Goal: Information Seeking & Learning: Learn about a topic

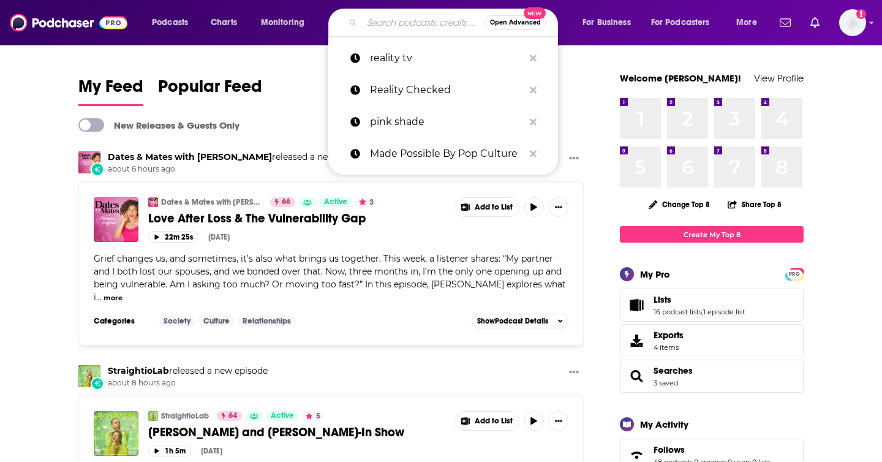
click at [410, 23] on input "Search podcasts, credits, & more..." at bounding box center [423, 23] width 122 height 20
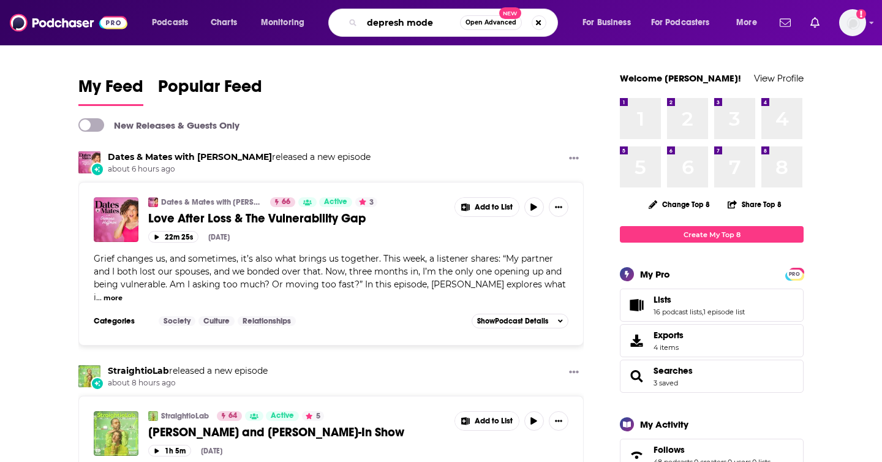
type input "depresh mode"
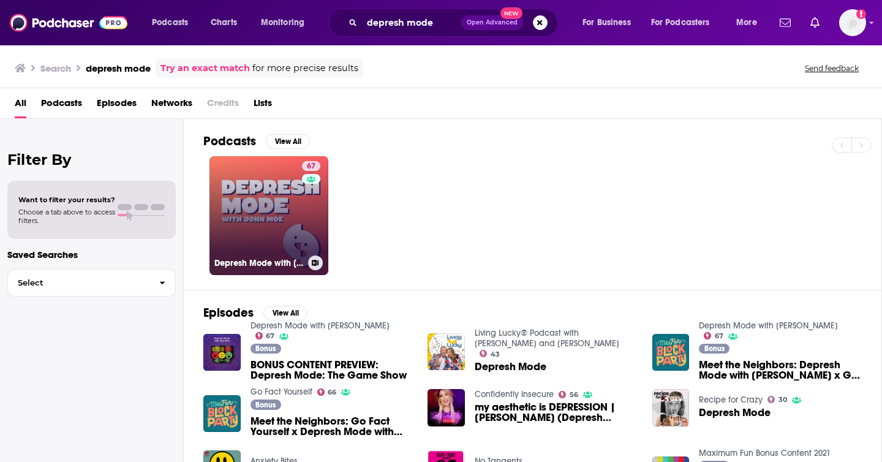
click at [285, 230] on link "67 Depresh Mode with [PERSON_NAME]" at bounding box center [268, 215] width 119 height 119
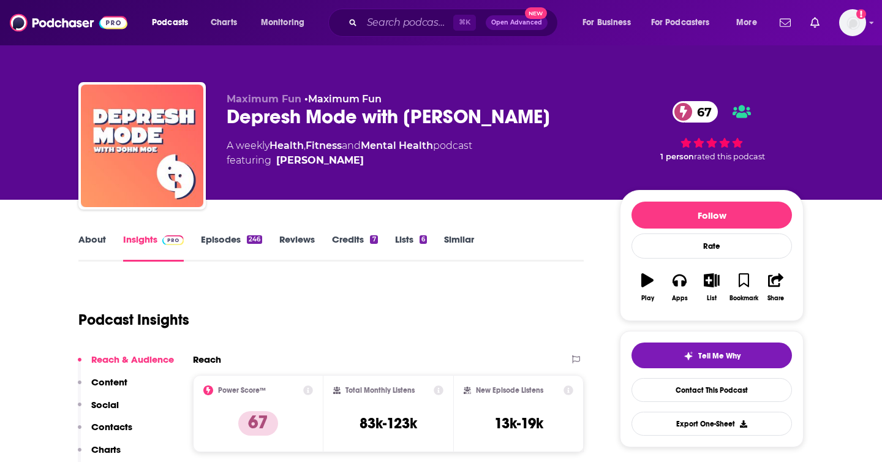
scroll to position [23, 0]
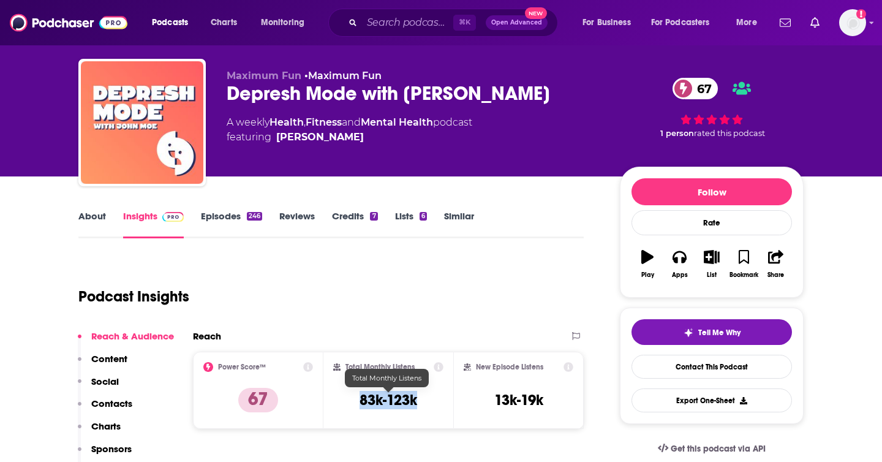
copy h3 "83k-123k"
drag, startPoint x: 356, startPoint y: 404, endPoint x: 415, endPoint y: 400, distance: 59.5
click at [415, 400] on div "Total Monthly Listens 83k-123k" at bounding box center [388, 390] width 111 height 56
click at [435, 23] on input "Search podcasts, credits, & more..." at bounding box center [407, 23] width 91 height 20
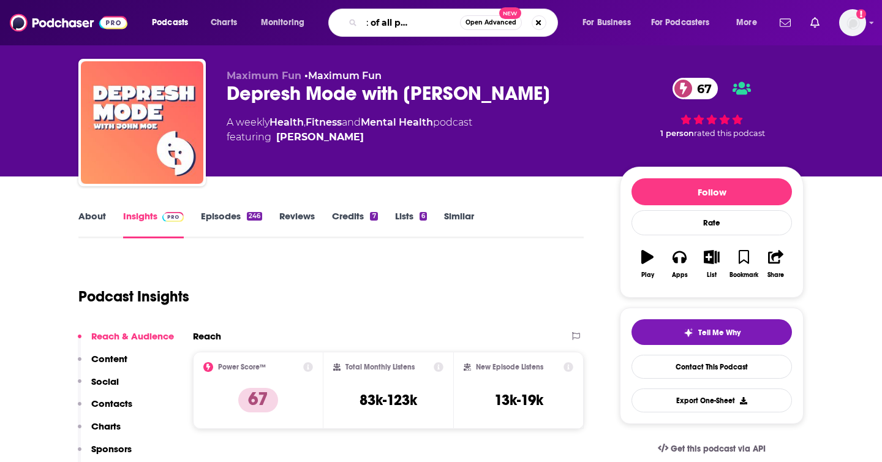
type input "the worst of all possible worlds"
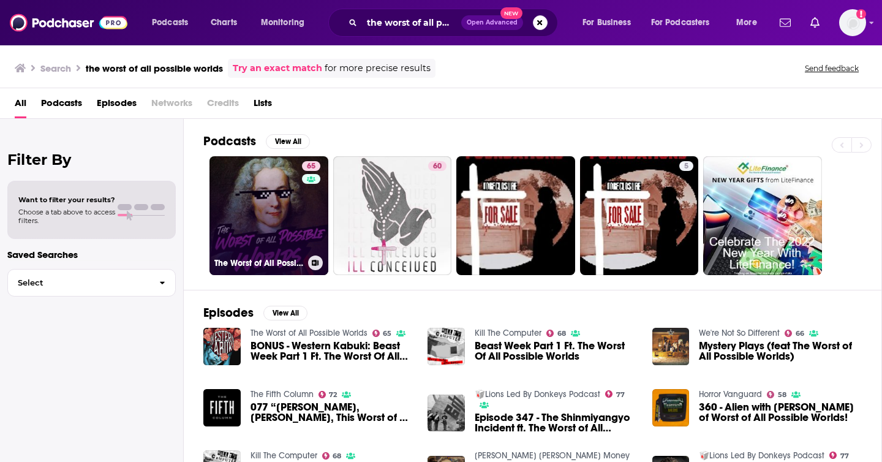
click at [269, 238] on link "65 The Worst of All Possible Worlds" at bounding box center [268, 215] width 119 height 119
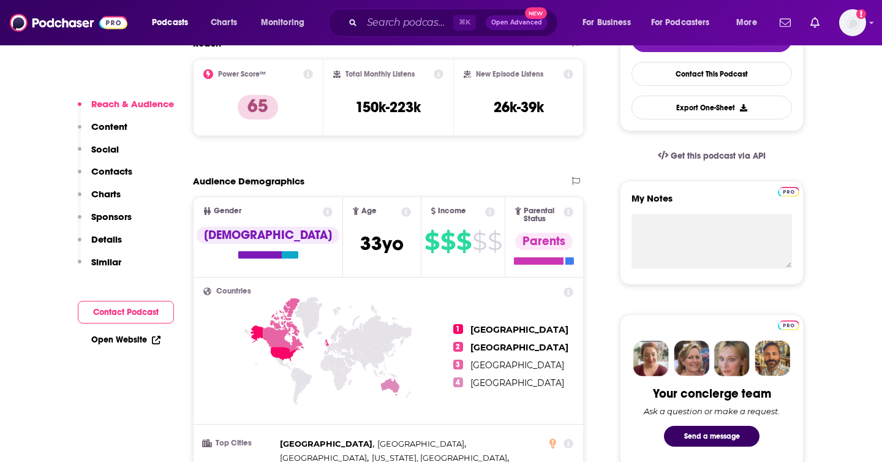
scroll to position [315, 0]
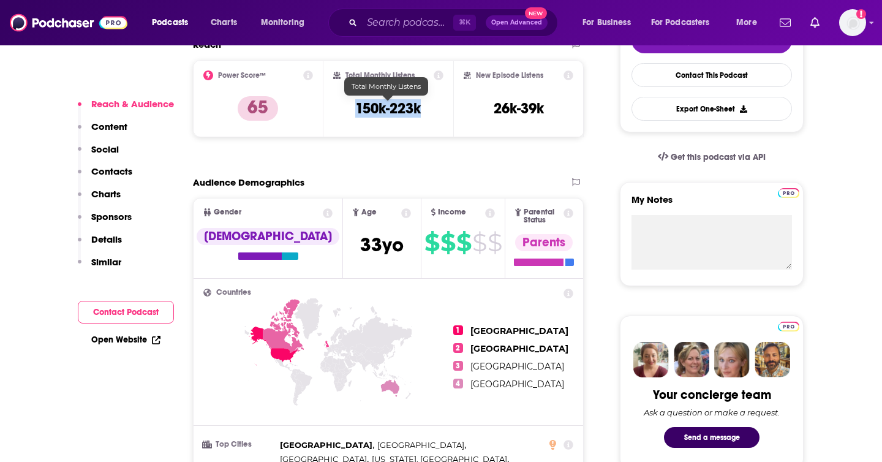
copy h3 "150k-223k"
drag, startPoint x: 427, startPoint y: 111, endPoint x: 356, endPoint y: 110, distance: 71.0
click at [356, 110] on div "Total Monthly Listens 150k-223k" at bounding box center [388, 98] width 111 height 56
